Goal: Complete application form

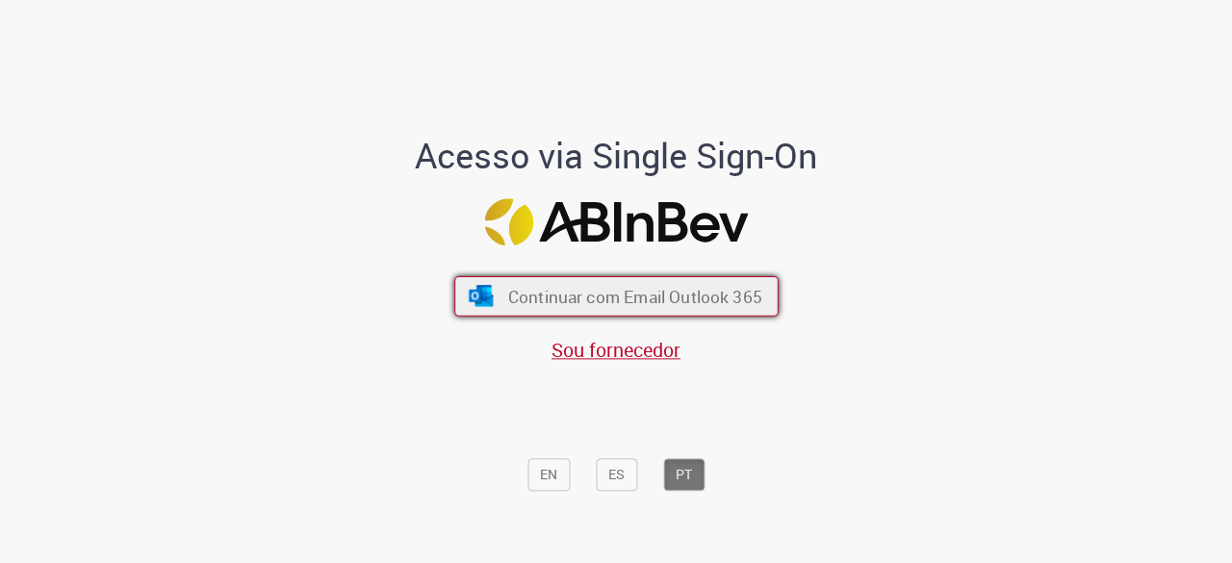
click at [632, 295] on span "Continuar com Email Outlook 365" at bounding box center [634, 297] width 254 height 22
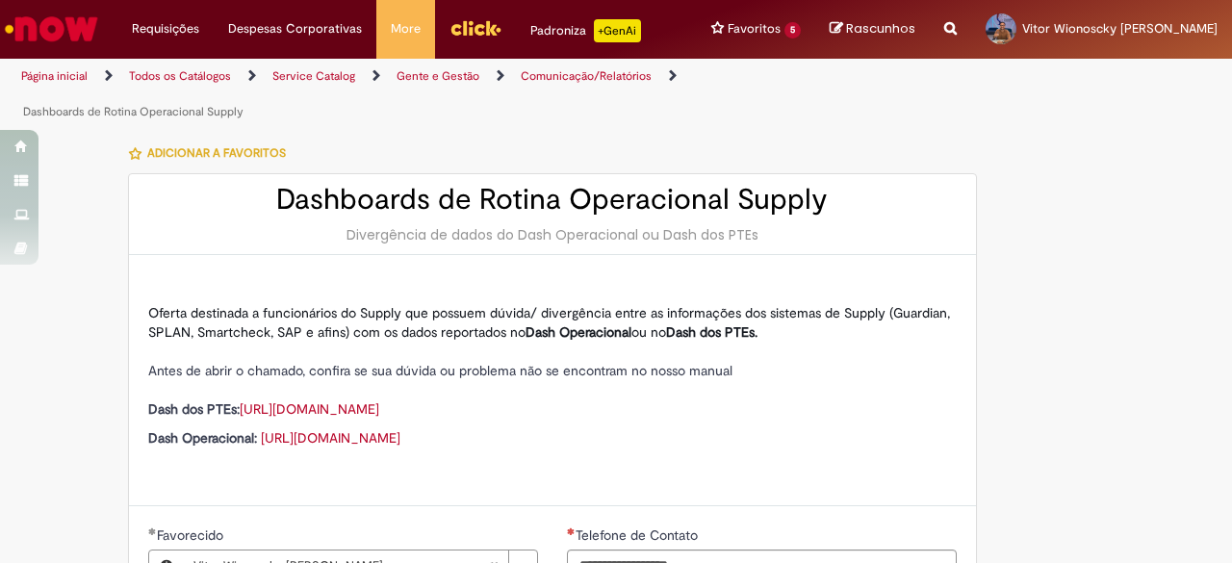
type input "**********"
type input "***"
type input "**********"
